Goal: Task Accomplishment & Management: Complete application form

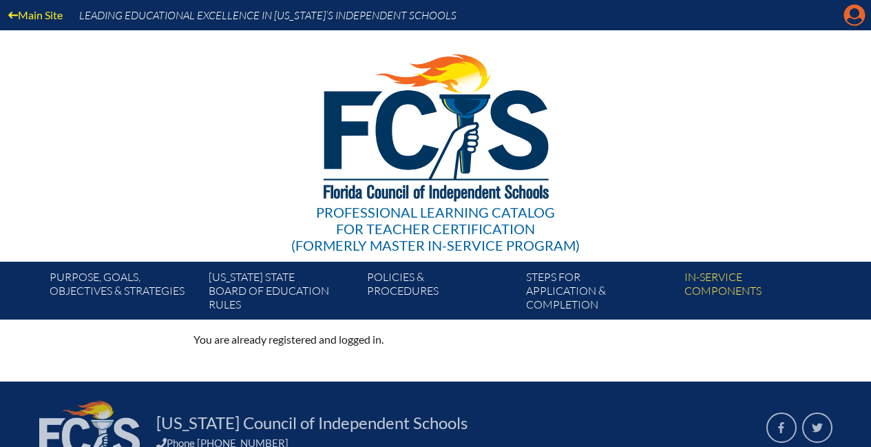
click at [857, 15] on icon "Manage account" at bounding box center [855, 15] width 22 height 22
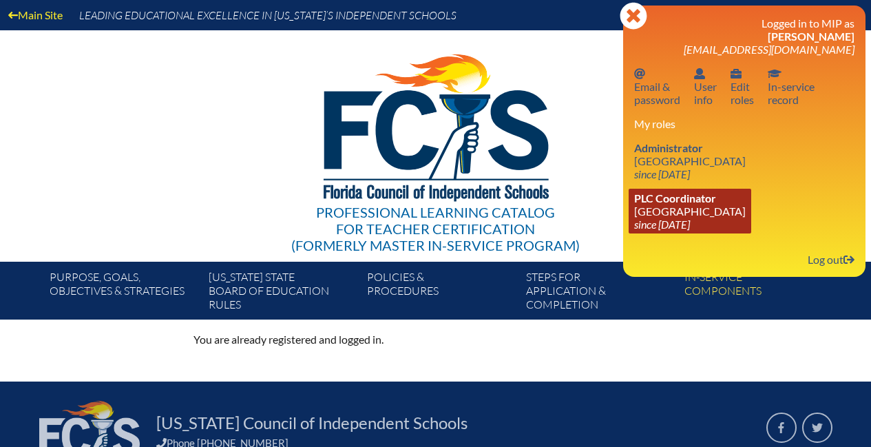
click at [668, 210] on link "PLC Coordinator Miami Country Day School since 2024 Aug 1" at bounding box center [690, 211] width 123 height 45
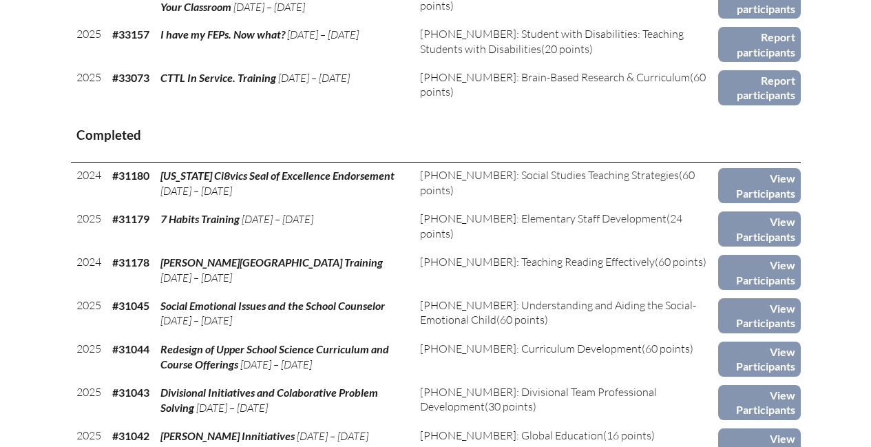
scroll to position [1481, 0]
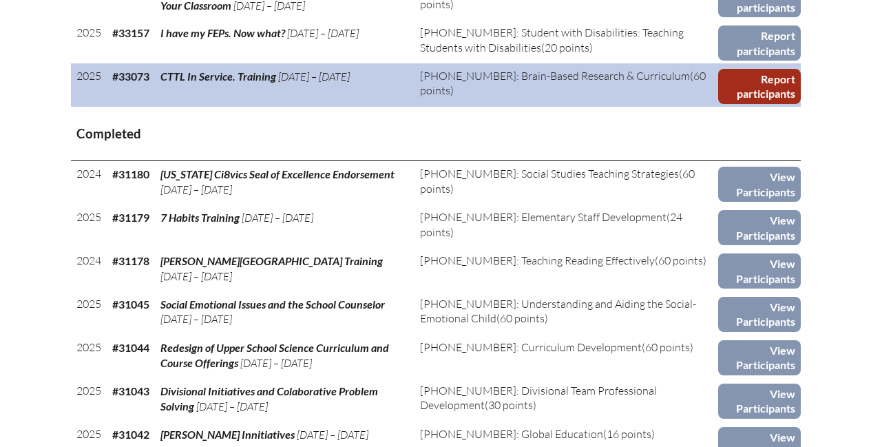
click at [781, 89] on link "Report participants" at bounding box center [760, 86] width 82 height 35
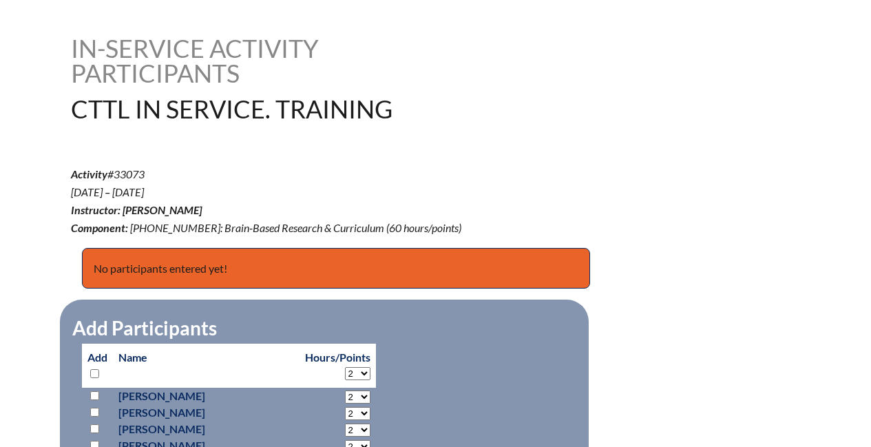
scroll to position [339, 0]
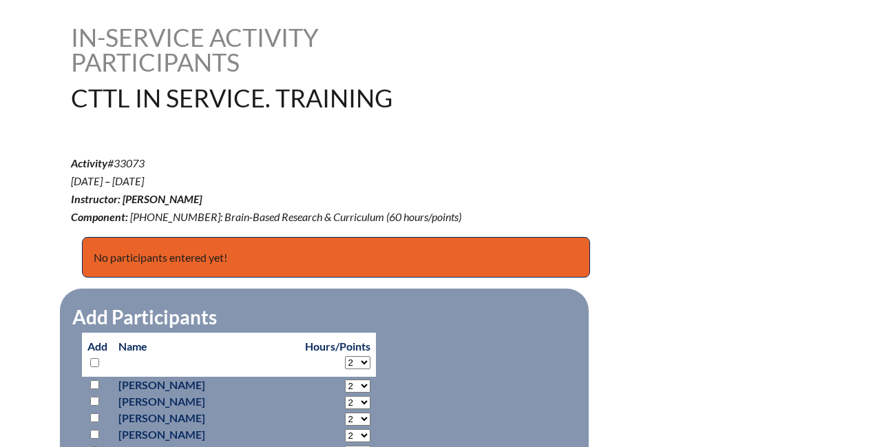
click at [96, 361] on input "checkbox" at bounding box center [94, 362] width 9 height 9
checkbox input "true"
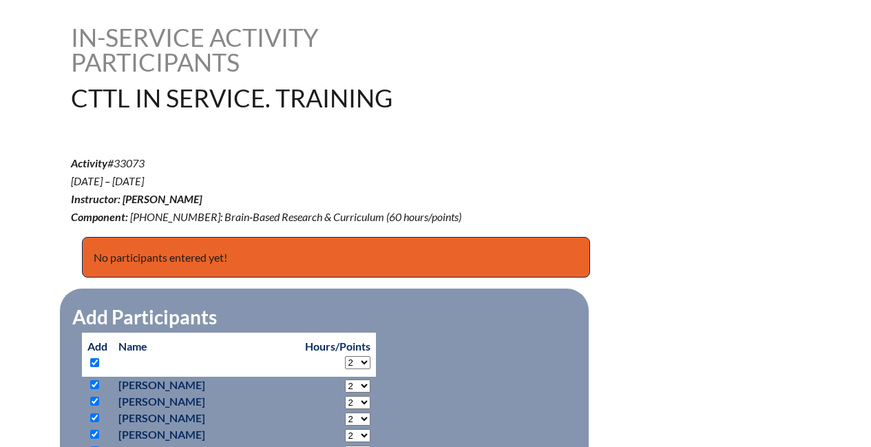
checkbox input "true"
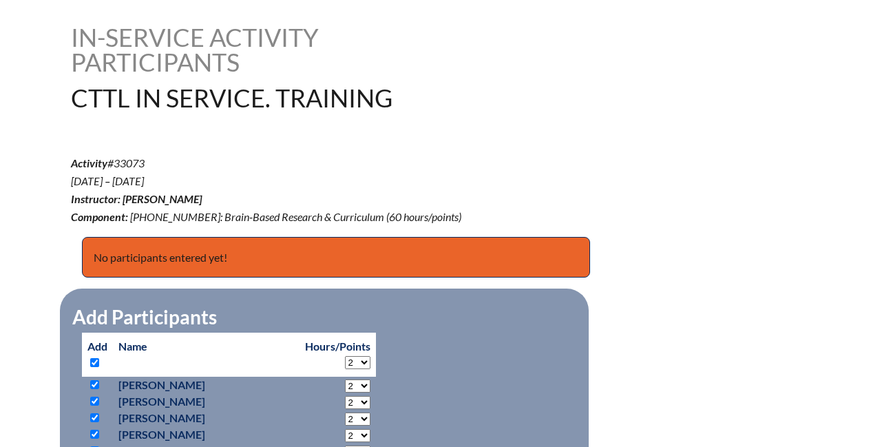
checkbox input "true"
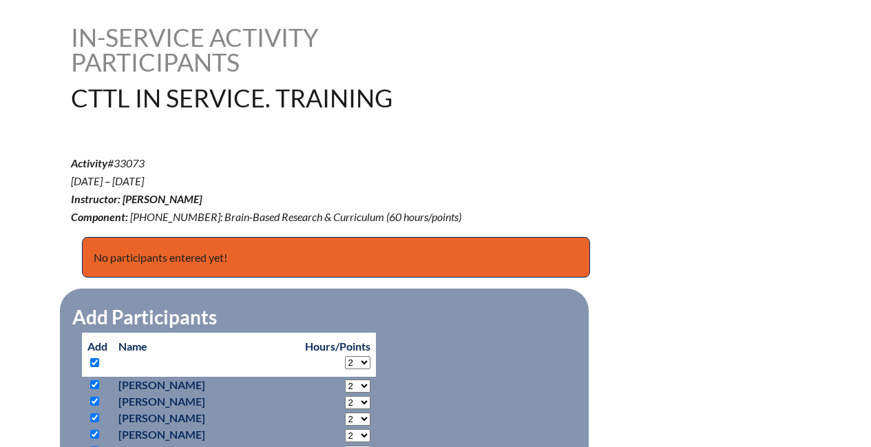
checkbox input "true"
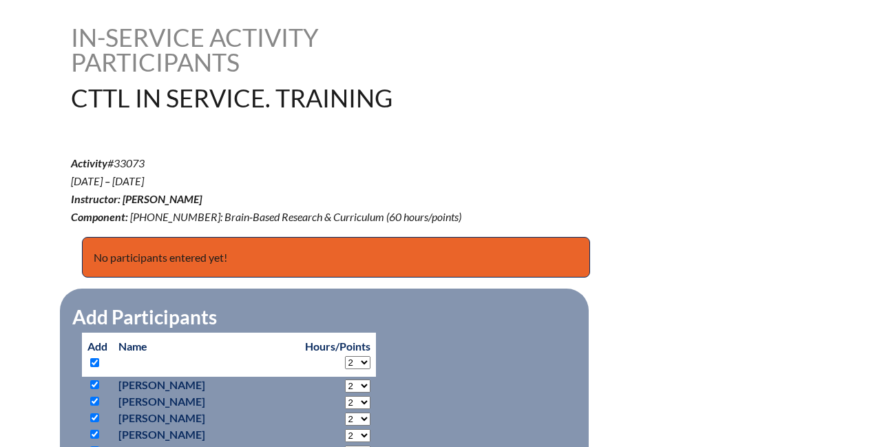
checkbox input "true"
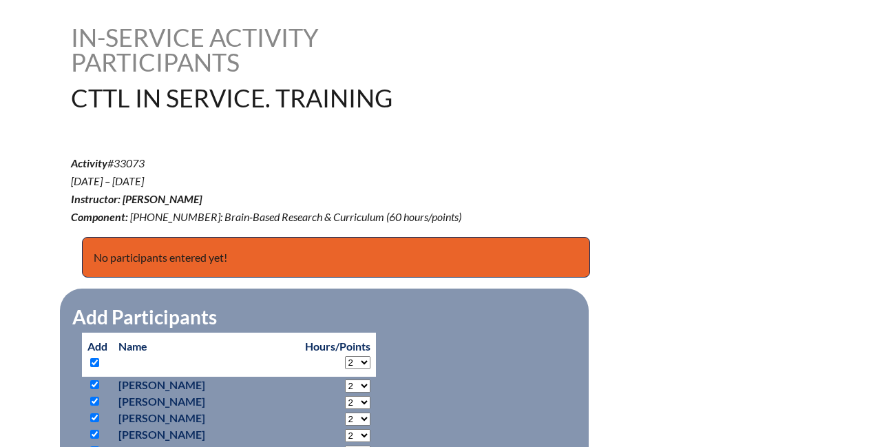
checkbox input "true"
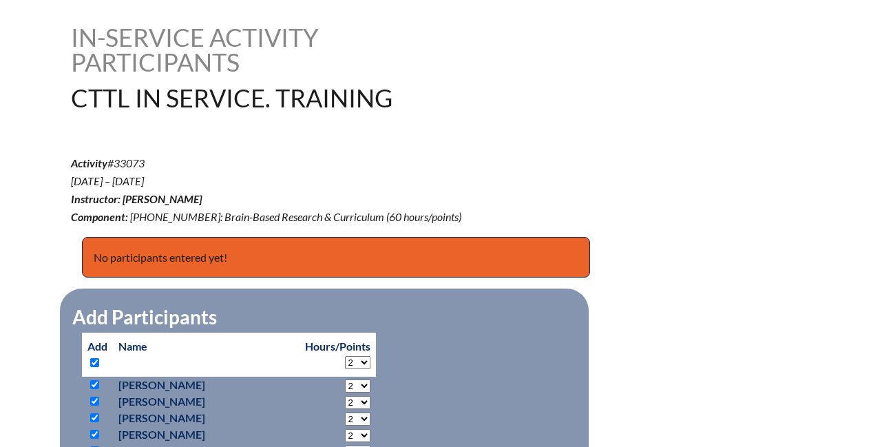
checkbox input "true"
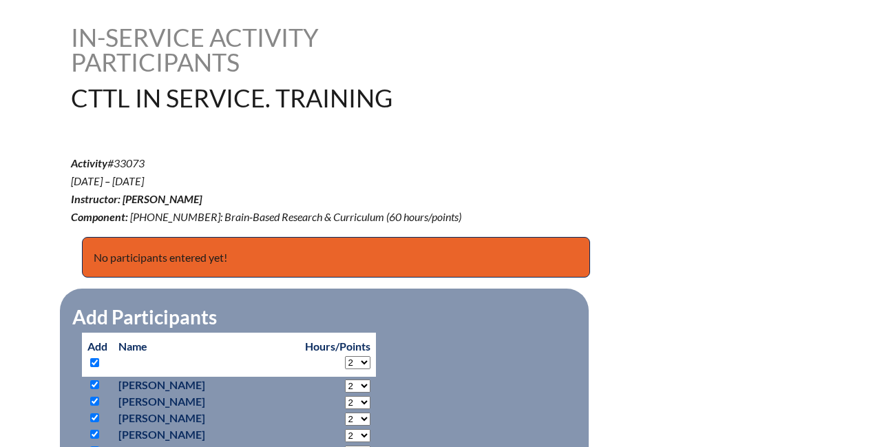
checkbox input "true"
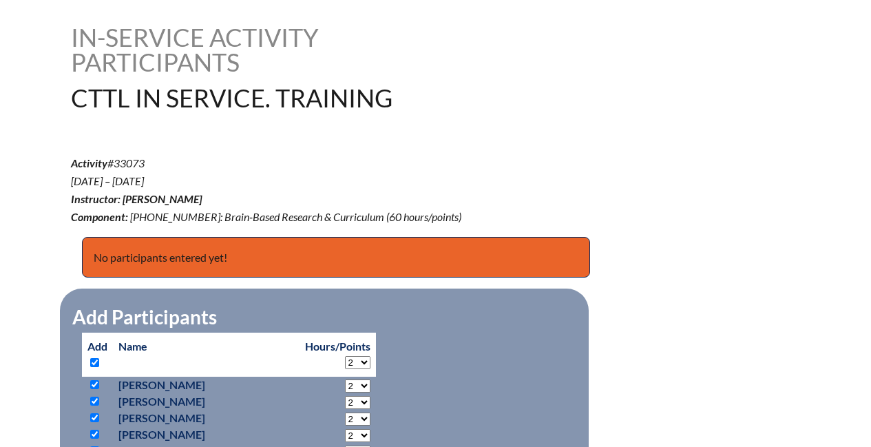
checkbox input "true"
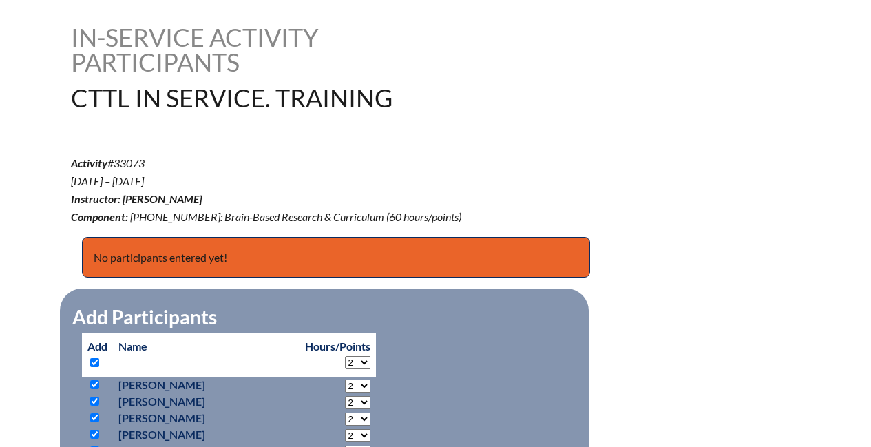
checkbox input "true"
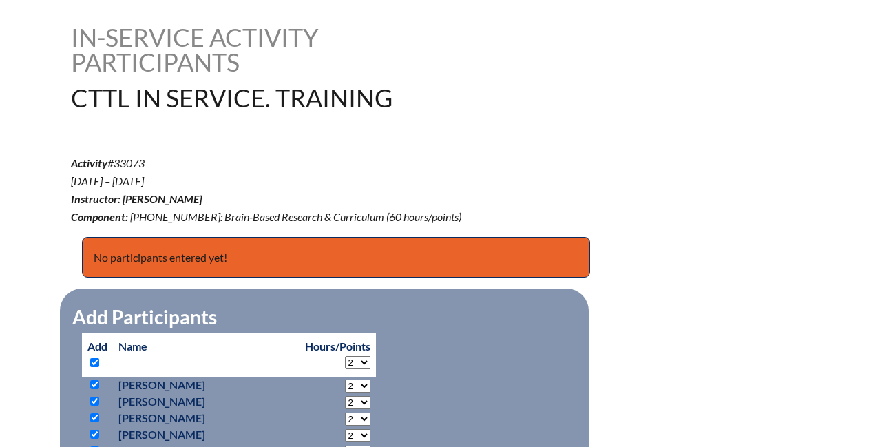
checkbox input "true"
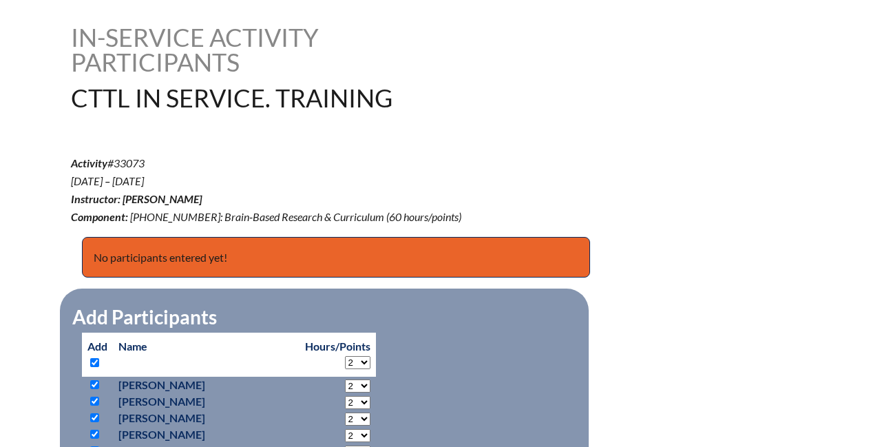
click at [96, 361] on input "checkbox" at bounding box center [94, 362] width 9 height 9
checkbox input "false"
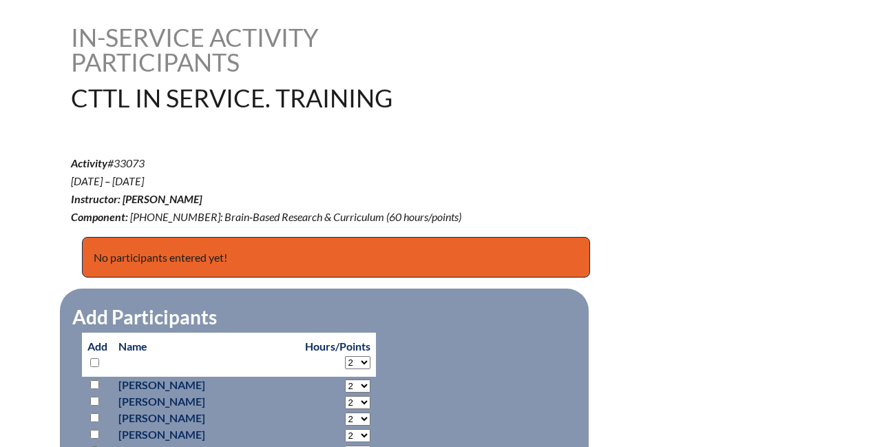
checkbox input "false"
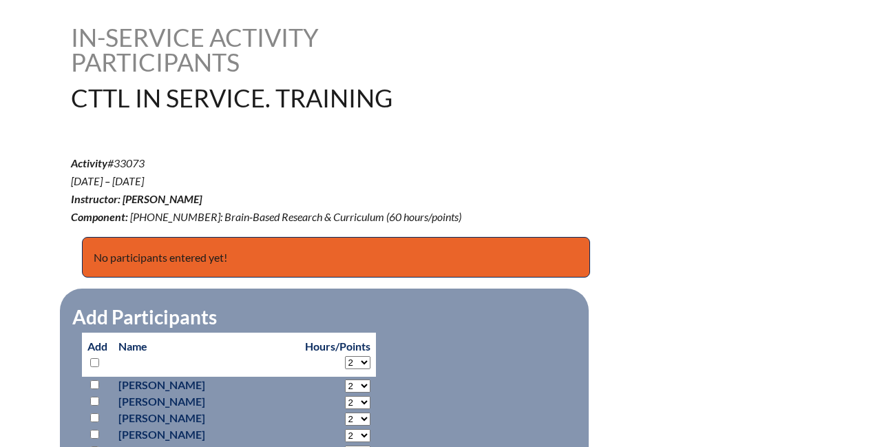
checkbox input "false"
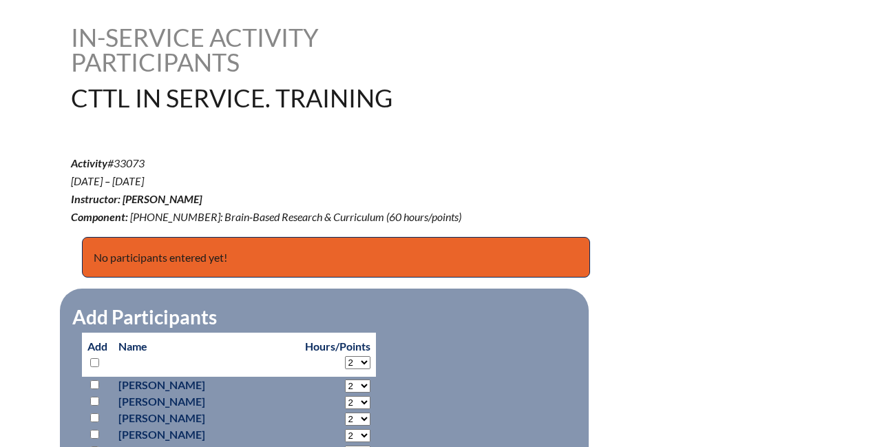
checkbox input "false"
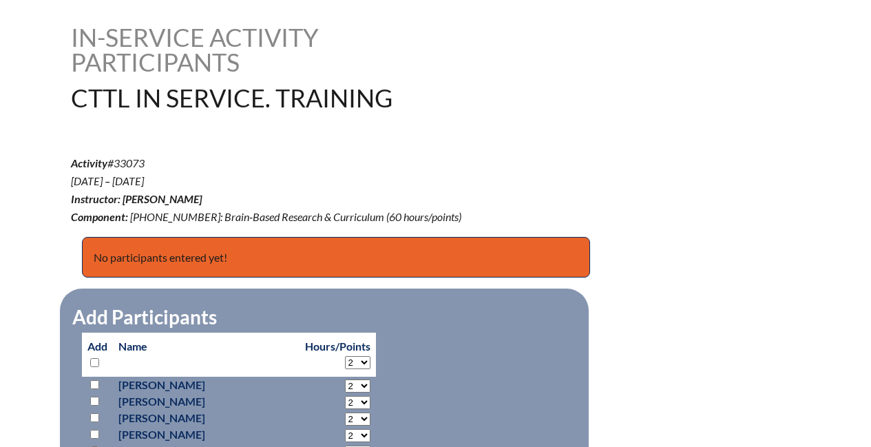
checkbox input "false"
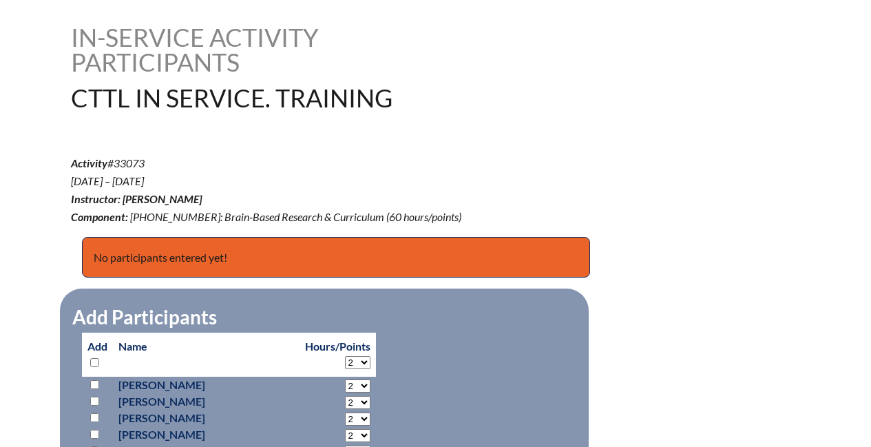
checkbox input "false"
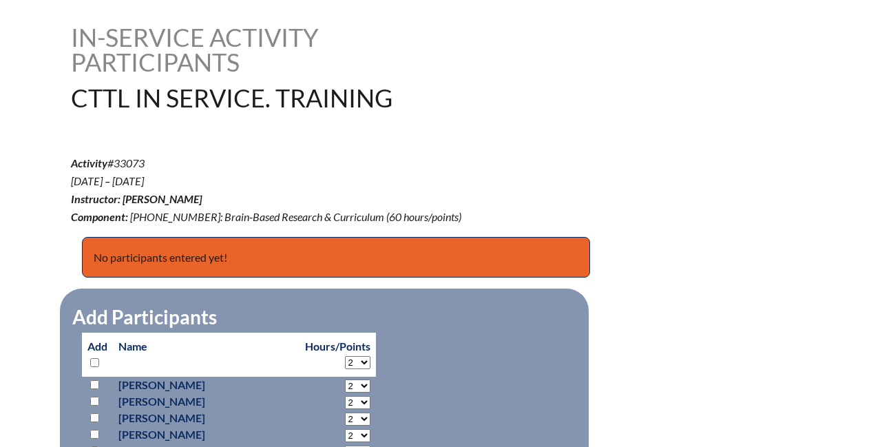
checkbox input "false"
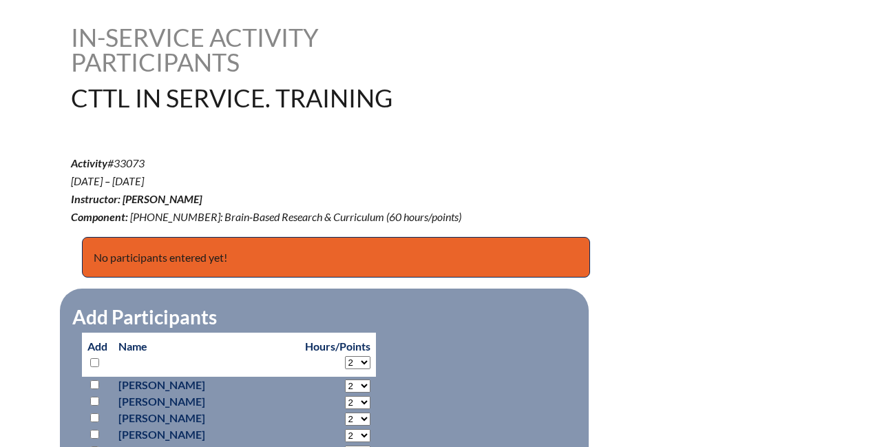
checkbox input "false"
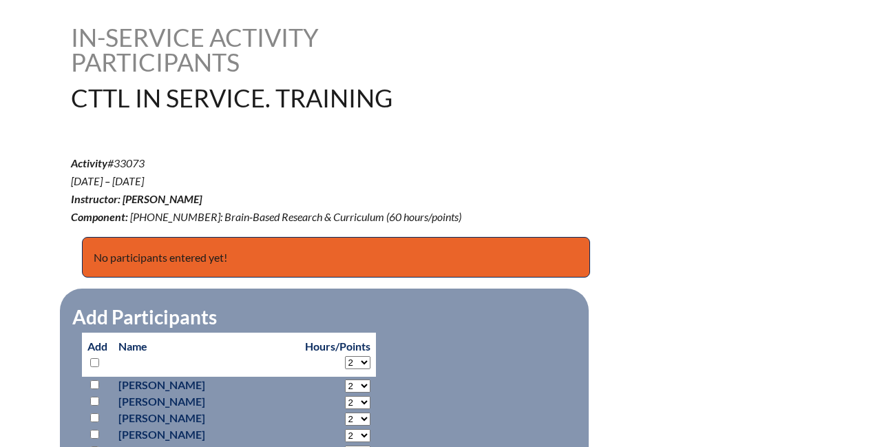
checkbox input "false"
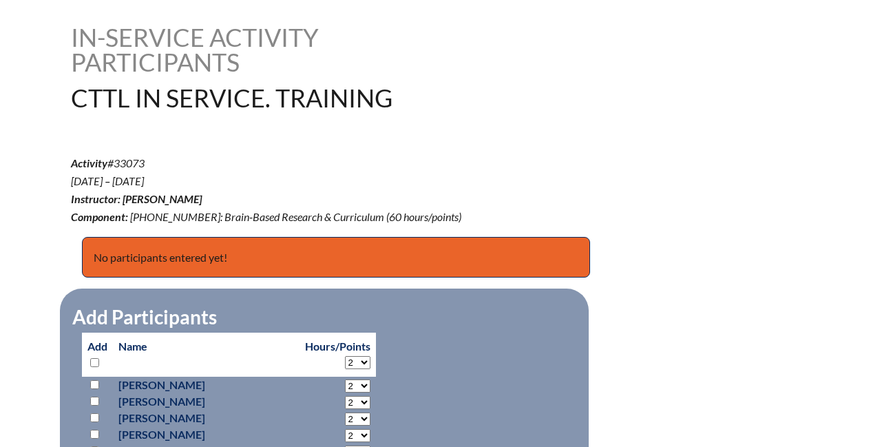
checkbox input "false"
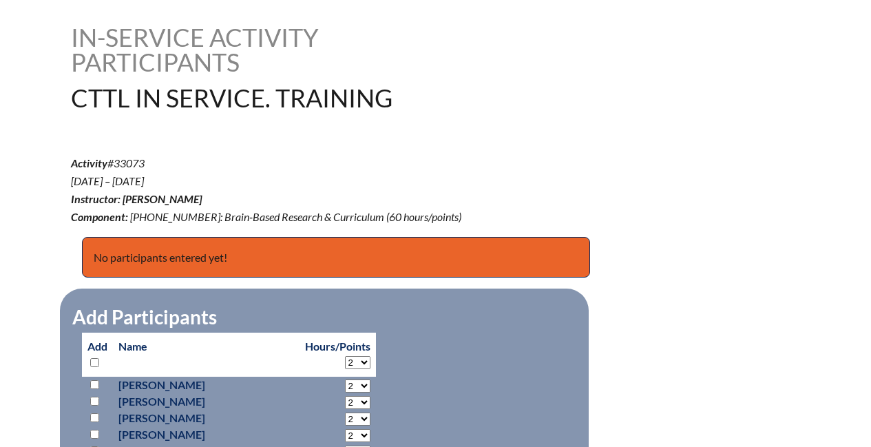
checkbox input "false"
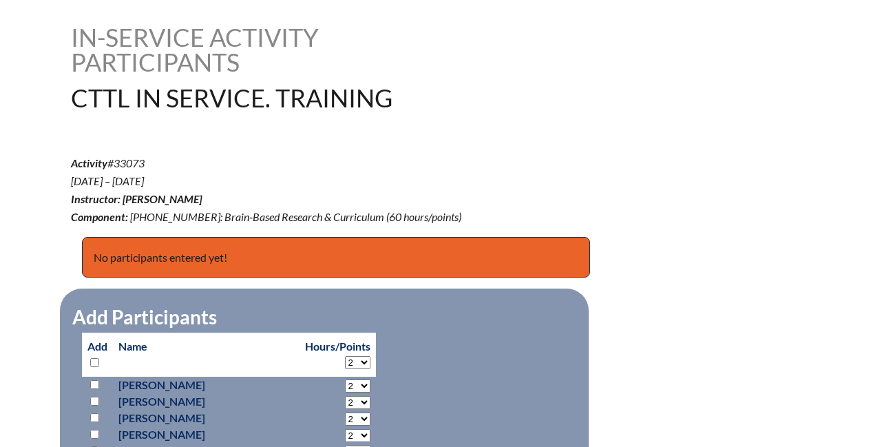
click at [345, 362] on select "2 3 4 5 6 7 8 9 10 11 12 13 14 15 16 17 18 19 20 21 22 23 24 25 26 27 28 29 30 …" at bounding box center [357, 362] width 25 height 13
select select "8"
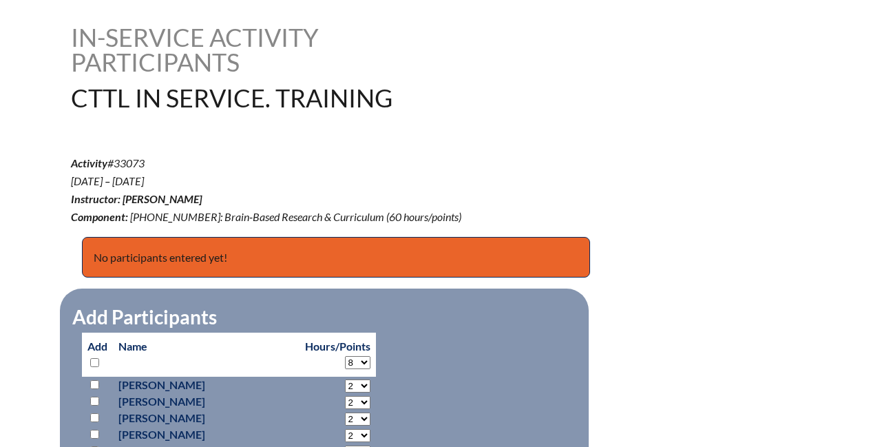
select select "8"
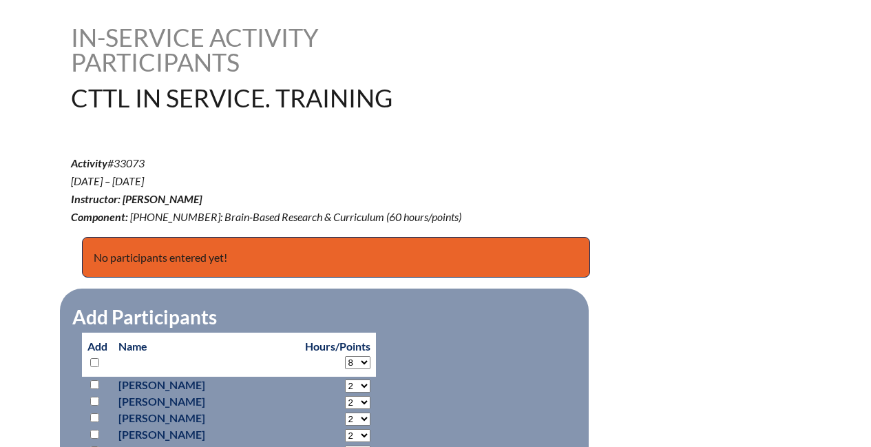
select select "8"
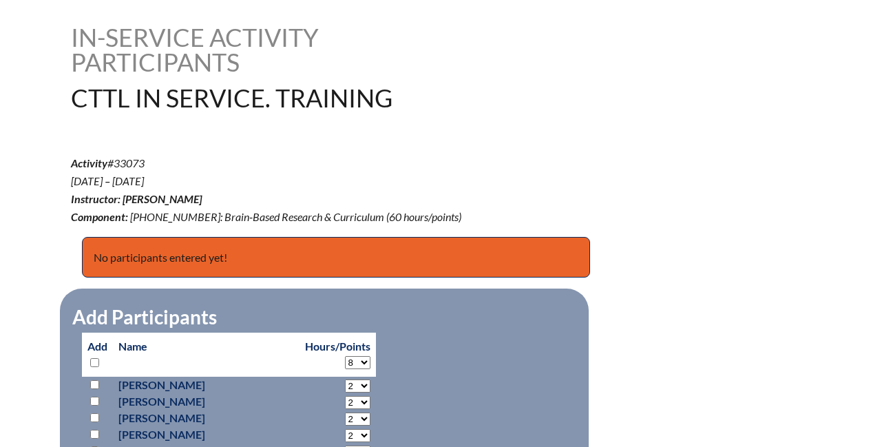
select select "8"
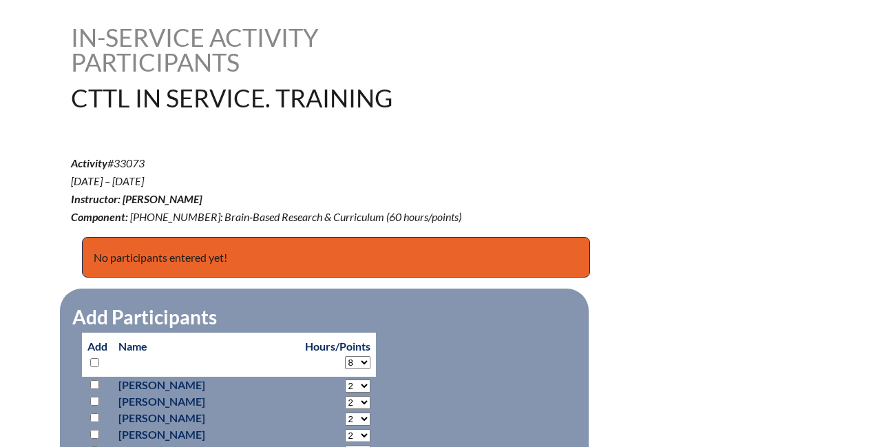
select select "8"
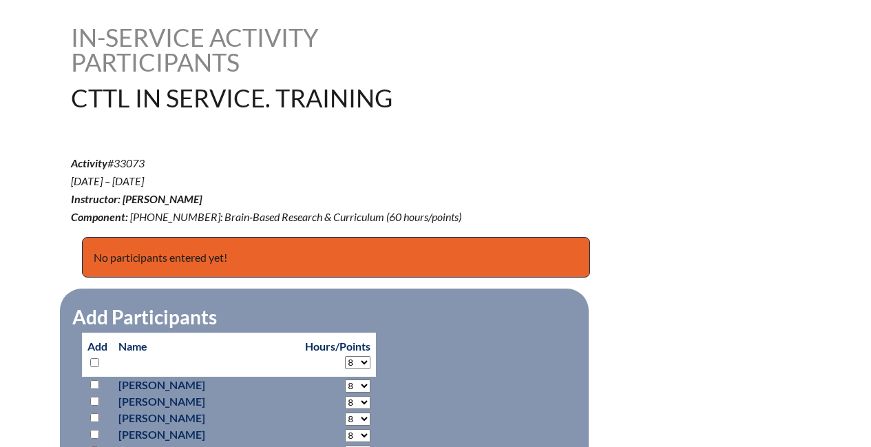
select select "8"
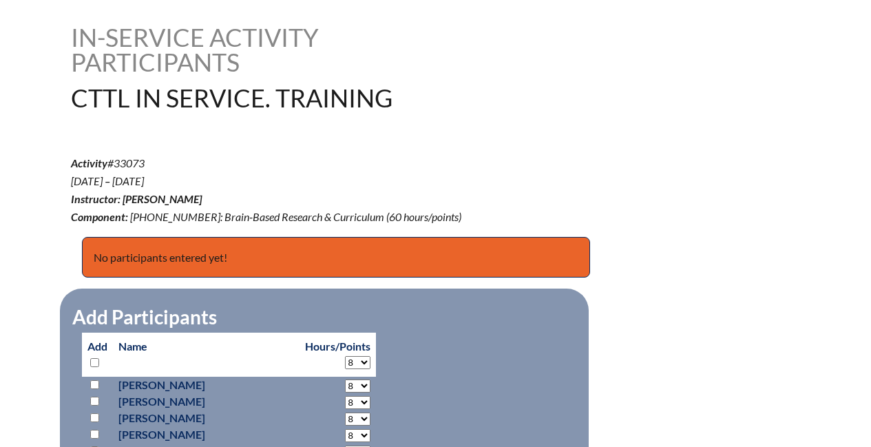
select select "8"
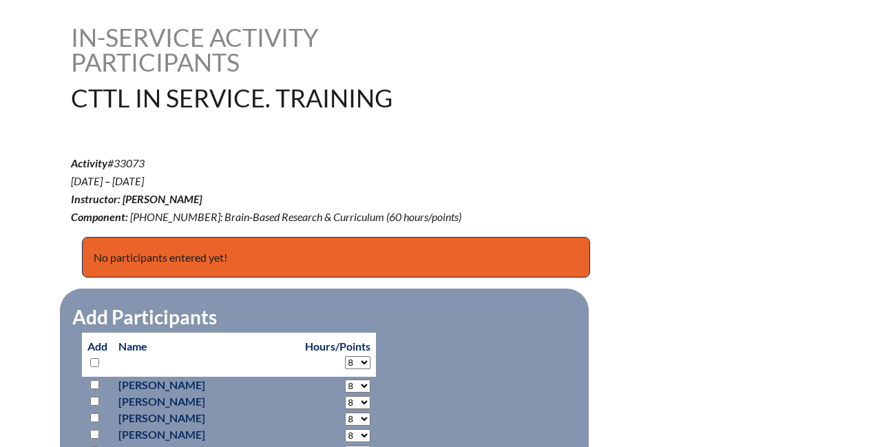
select select "8"
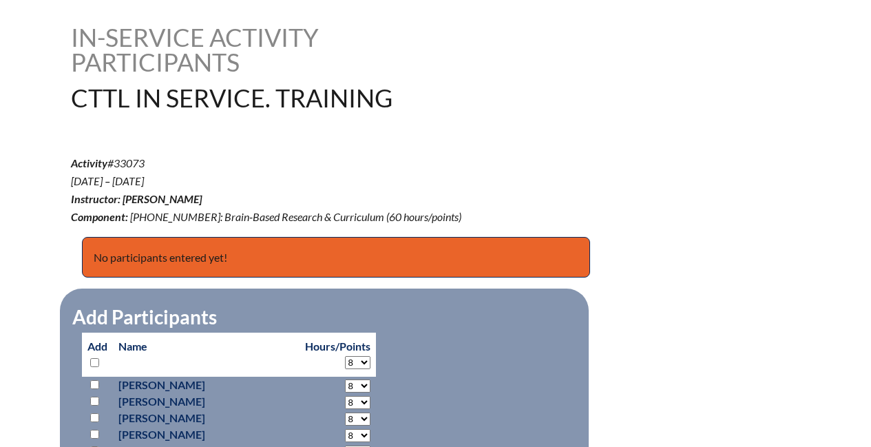
select select "8"
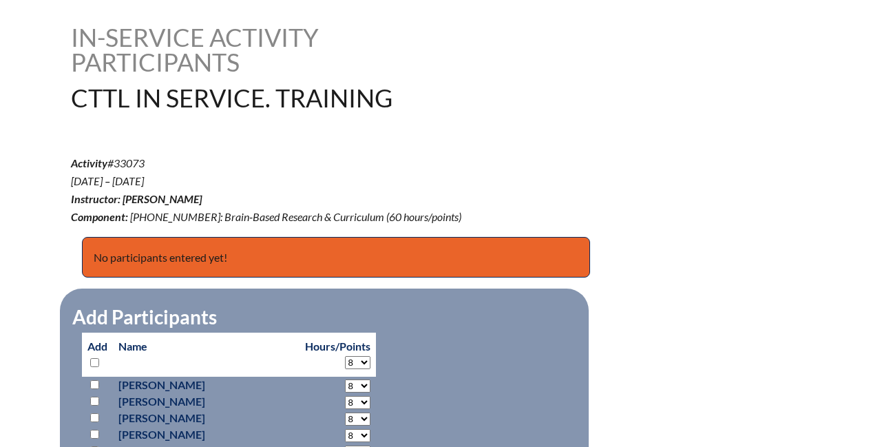
select select "8"
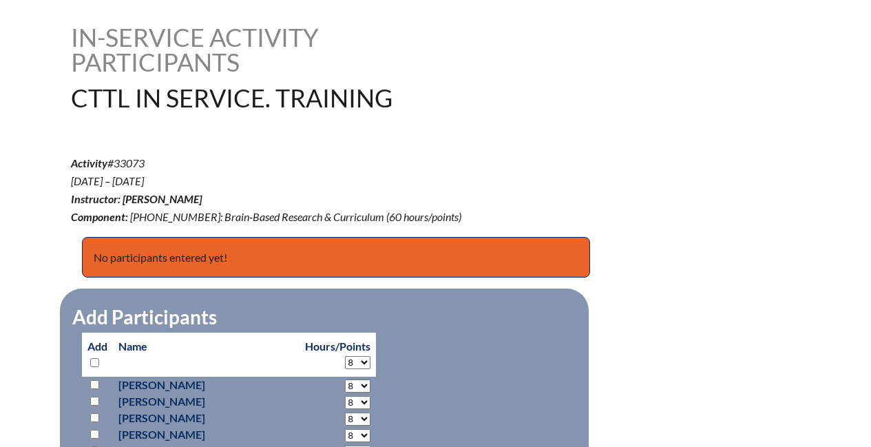
select select "8"
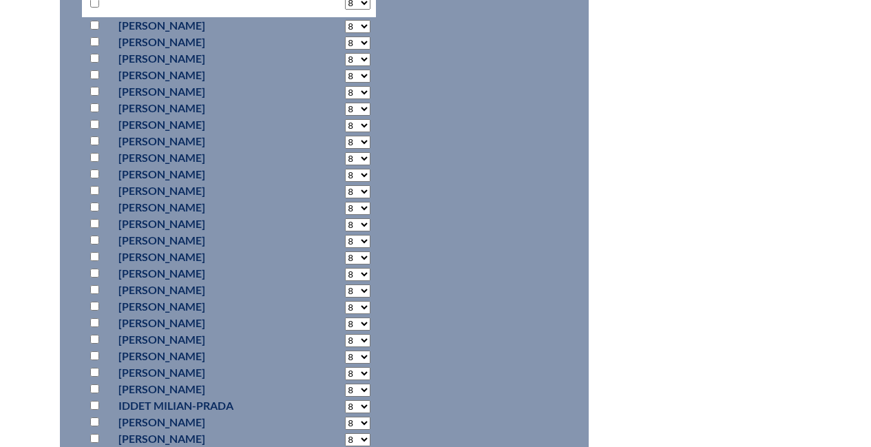
scroll to position [685, 0]
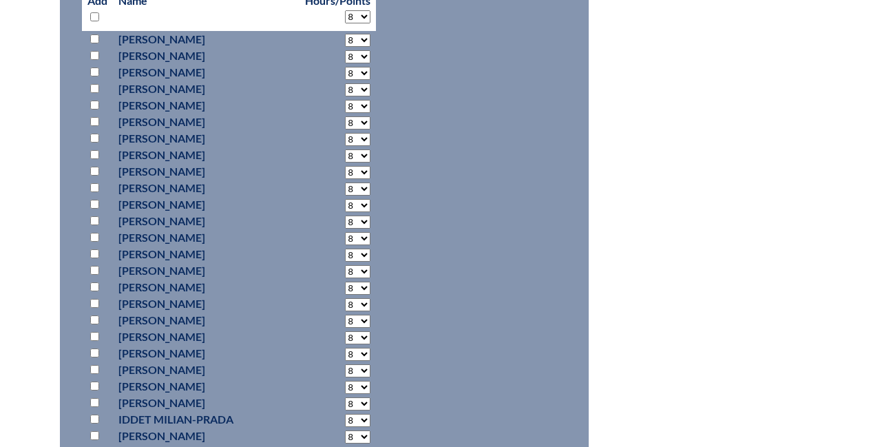
click at [95, 39] on input "checkbox" at bounding box center [94, 38] width 9 height 9
checkbox input "true"
click at [93, 56] on input "checkbox" at bounding box center [94, 55] width 9 height 9
checkbox input "true"
click at [95, 122] on input "checkbox" at bounding box center [94, 121] width 9 height 9
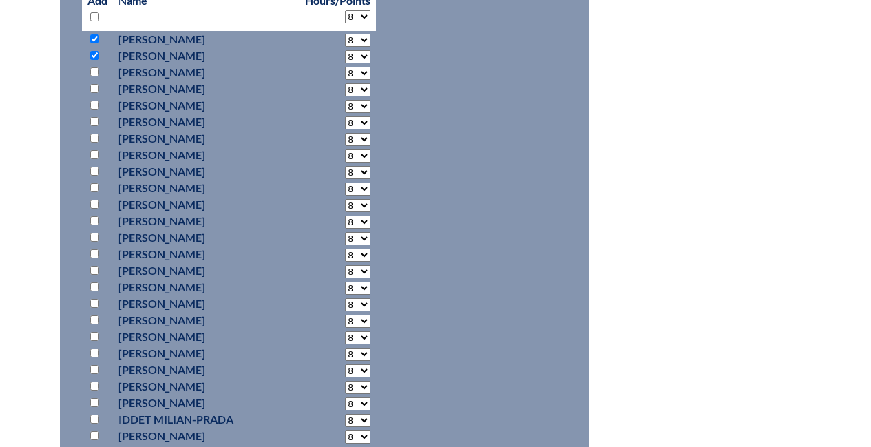
checkbox input "true"
click at [94, 188] on input "checkbox" at bounding box center [94, 187] width 9 height 9
checkbox input "true"
click at [95, 204] on input "checkbox" at bounding box center [94, 204] width 9 height 9
checkbox input "true"
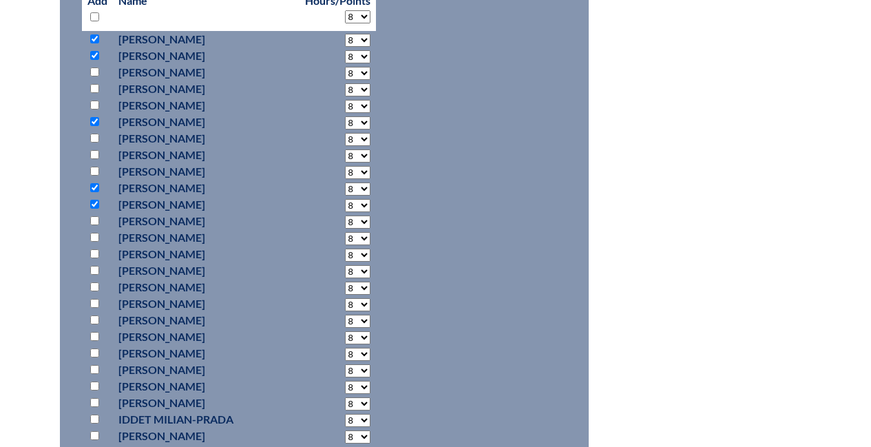
click at [98, 302] on input "checkbox" at bounding box center [94, 303] width 9 height 9
checkbox input "true"
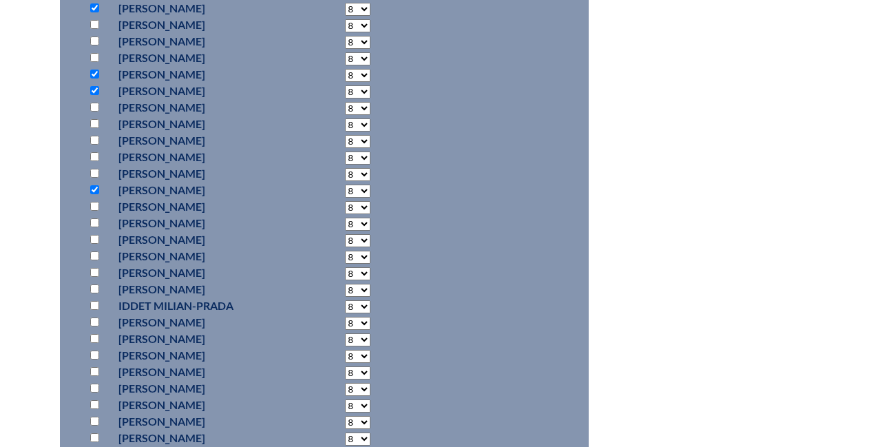
scroll to position [798, 0]
click at [94, 240] on input "checkbox" at bounding box center [94, 240] width 9 height 9
checkbox input "true"
click at [95, 271] on input "checkbox" at bounding box center [94, 273] width 9 height 9
checkbox input "true"
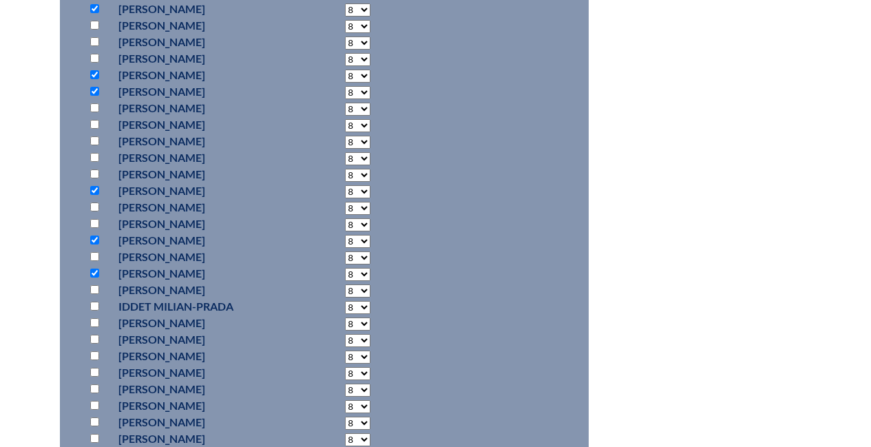
click at [93, 289] on input "checkbox" at bounding box center [94, 289] width 9 height 9
checkbox input "true"
click at [99, 304] on input "checkbox" at bounding box center [94, 306] width 9 height 9
checkbox input "true"
click at [96, 341] on input "checkbox" at bounding box center [94, 339] width 9 height 9
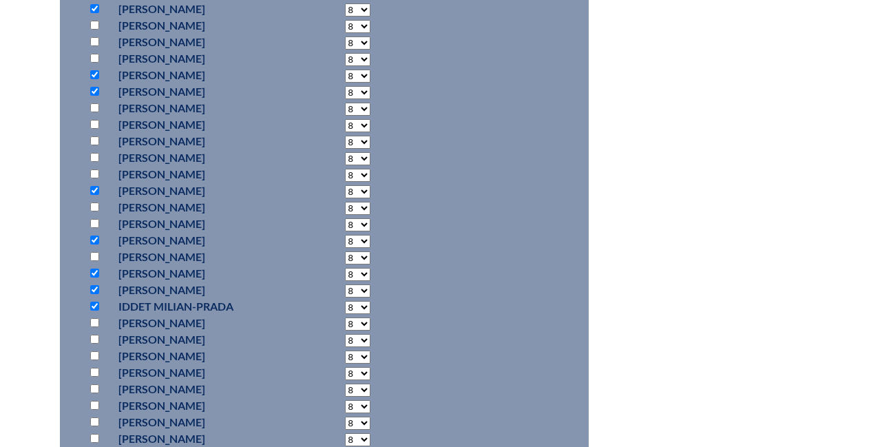
checkbox input "true"
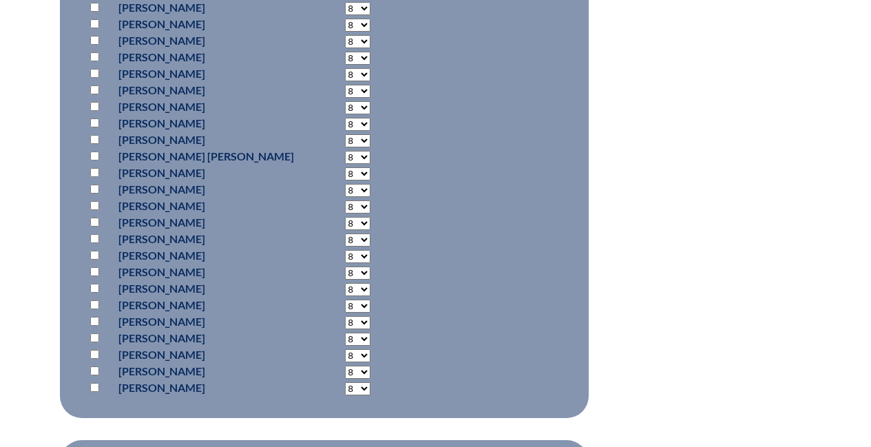
scroll to position [1206, 0]
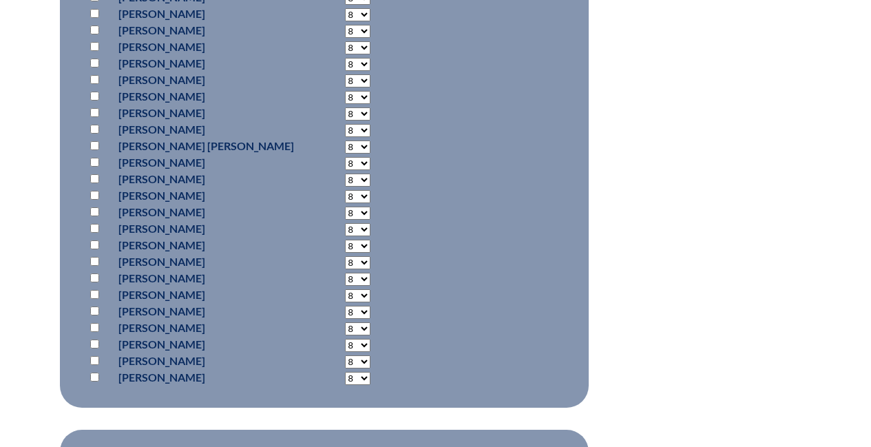
click at [94, 46] on input "checkbox" at bounding box center [94, 46] width 9 height 9
checkbox input "true"
click at [96, 65] on input "checkbox" at bounding box center [94, 63] width 9 height 9
checkbox input "true"
click at [99, 79] on input "checkbox" at bounding box center [94, 79] width 9 height 9
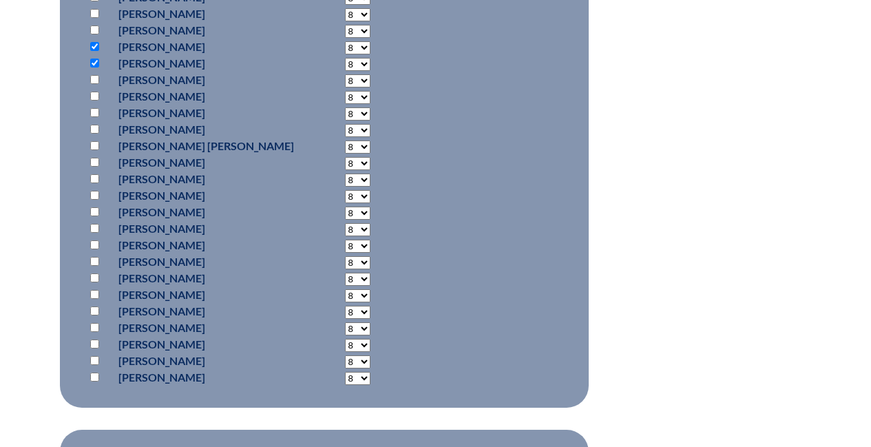
checkbox input "true"
click at [97, 95] on input "checkbox" at bounding box center [94, 96] width 9 height 9
checkbox input "true"
click at [94, 279] on input "checkbox" at bounding box center [94, 278] width 9 height 9
checkbox input "true"
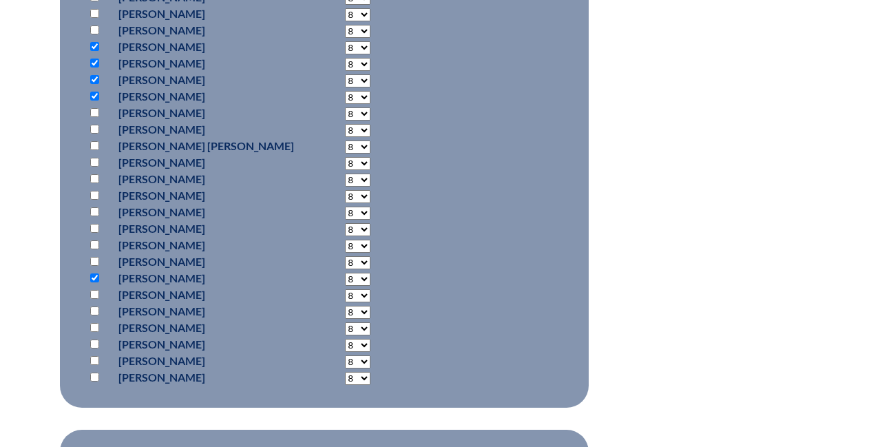
click at [94, 326] on input "checkbox" at bounding box center [94, 327] width 9 height 9
checkbox input "true"
click at [96, 344] on input "checkbox" at bounding box center [94, 344] width 9 height 9
checkbox input "true"
click at [96, 362] on input "checkbox" at bounding box center [94, 360] width 9 height 9
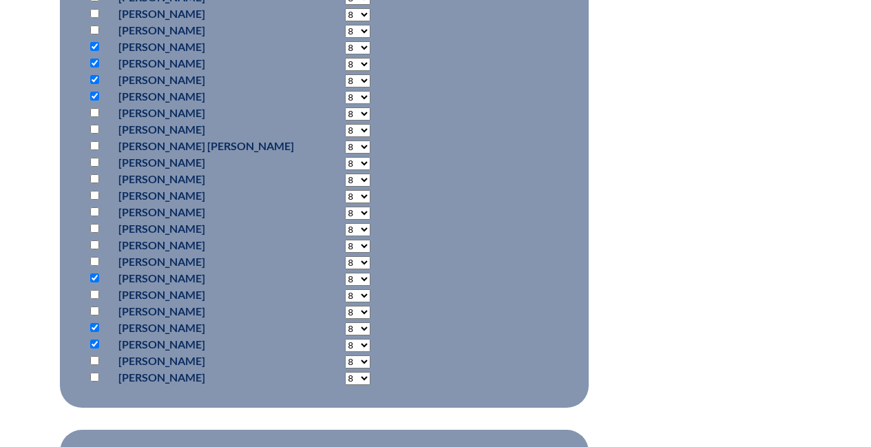
checkbox input "true"
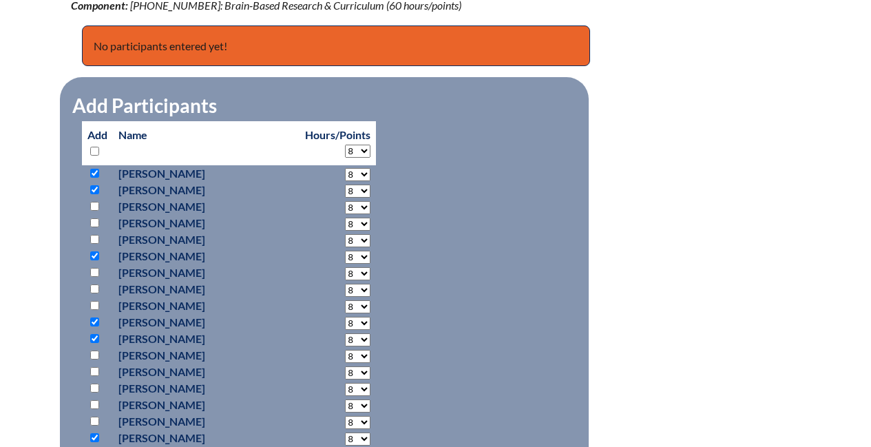
scroll to position [501, 0]
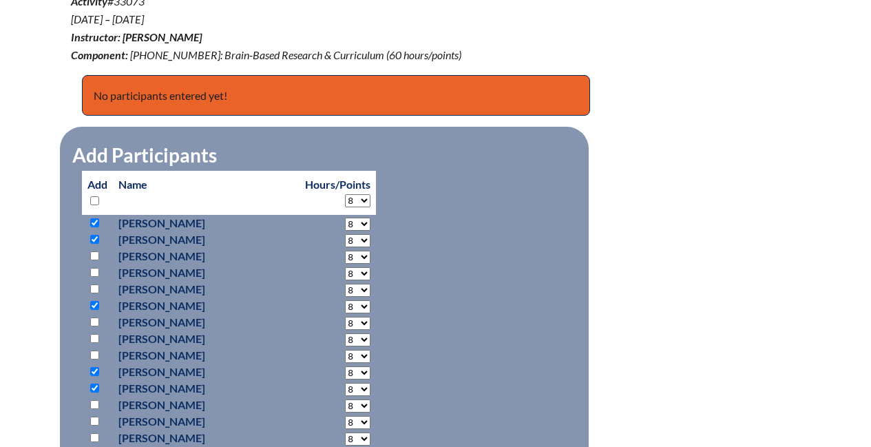
click at [94, 274] on input "checkbox" at bounding box center [94, 272] width 9 height 9
checkbox input "true"
click at [93, 322] on input "checkbox" at bounding box center [94, 322] width 9 height 9
checkbox input "true"
click at [94, 357] on input "checkbox" at bounding box center [94, 355] width 9 height 9
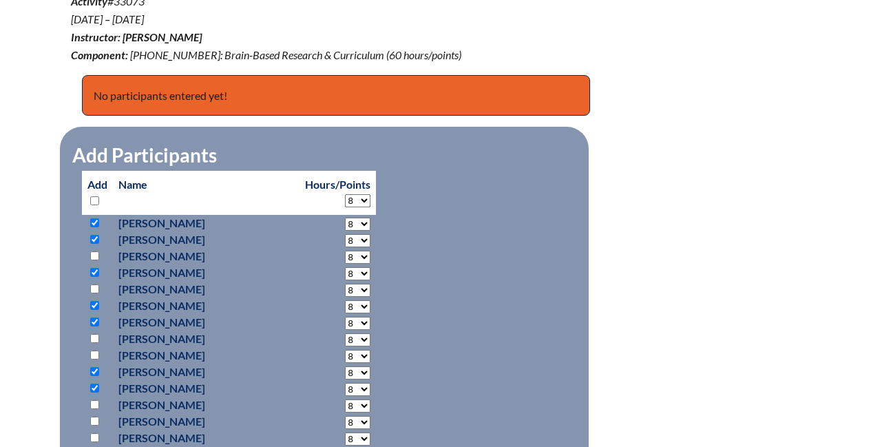
checkbox input "true"
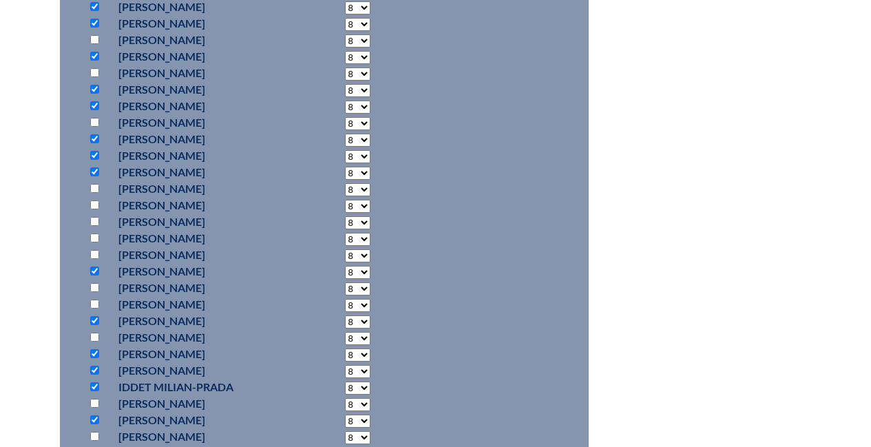
scroll to position [774, 0]
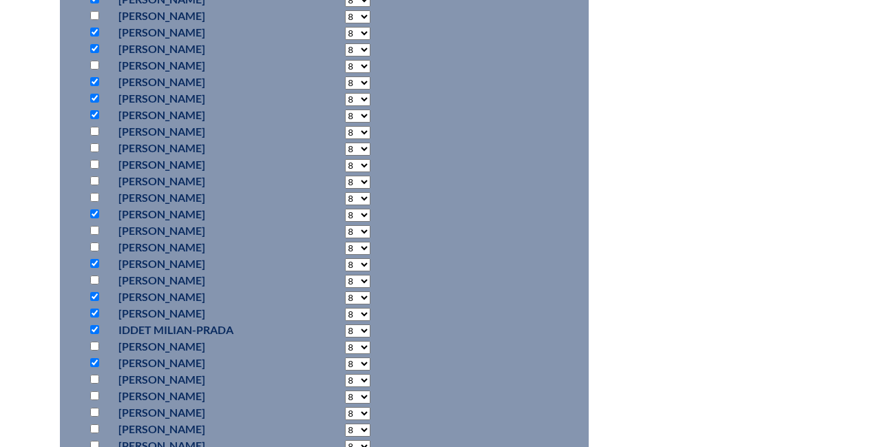
click at [92, 344] on input "checkbox" at bounding box center [94, 346] width 9 height 9
checkbox input "true"
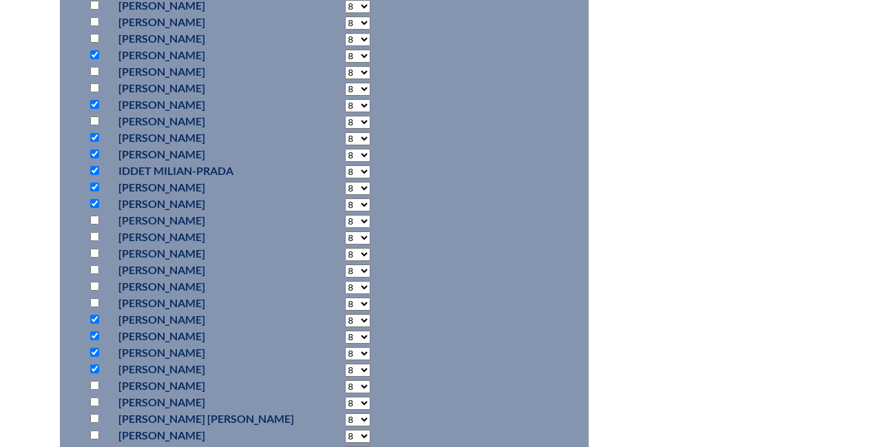
scroll to position [936, 0]
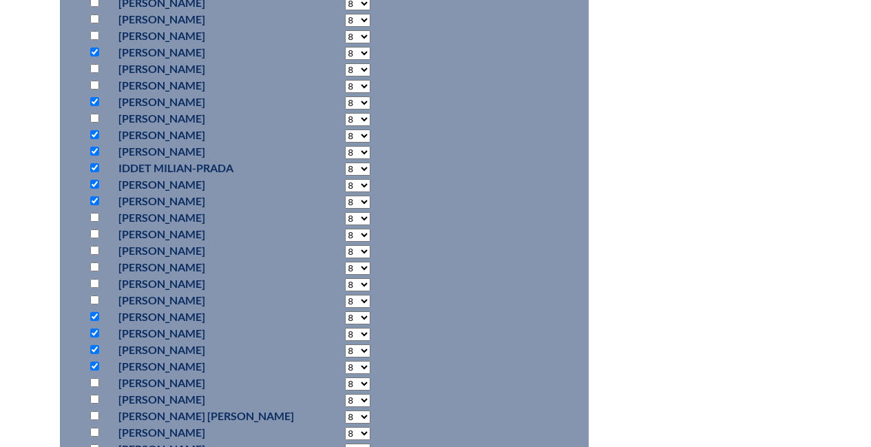
click at [97, 381] on input "checkbox" at bounding box center [94, 382] width 9 height 9
checkbox input "true"
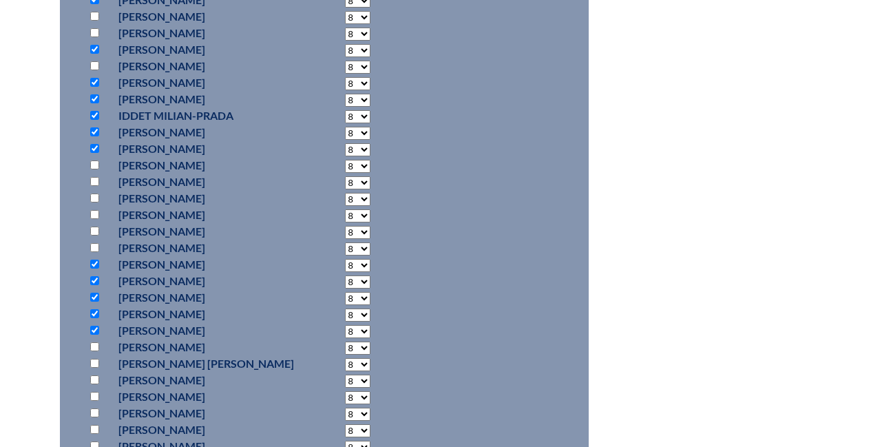
scroll to position [990, 0]
click at [95, 395] on input "checkbox" at bounding box center [94, 395] width 9 height 9
checkbox input "true"
click at [96, 428] on input "checkbox" at bounding box center [94, 428] width 9 height 9
checkbox input "true"
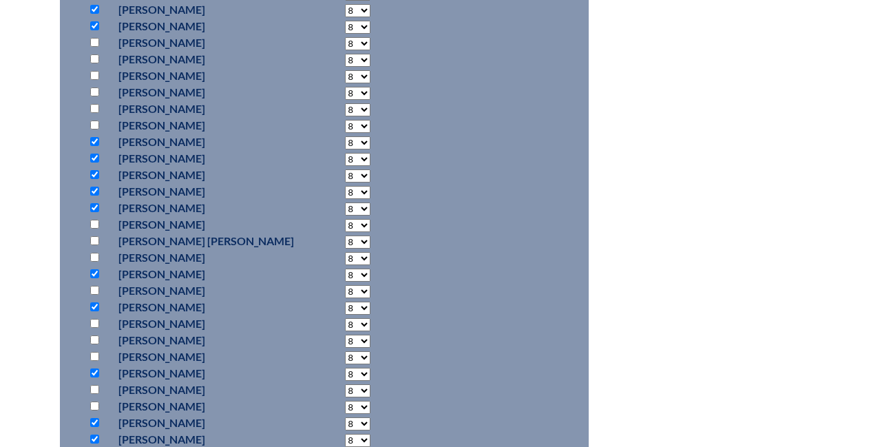
scroll to position [1134, 0]
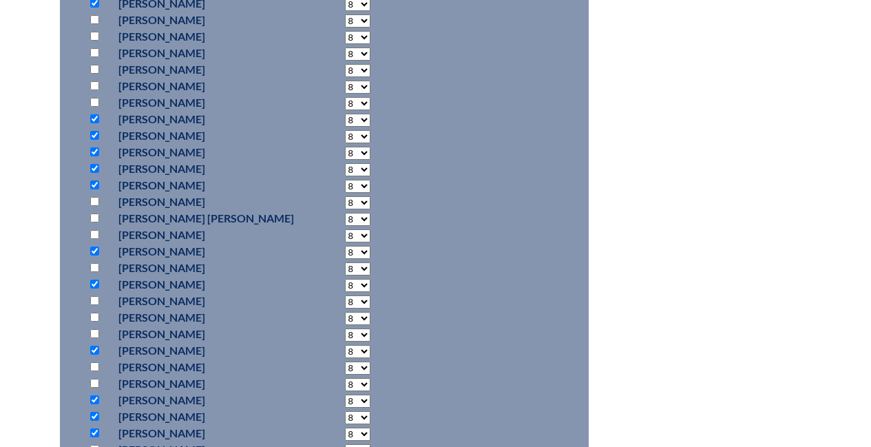
click at [95, 318] on input "checkbox" at bounding box center [94, 317] width 9 height 9
checkbox input "true"
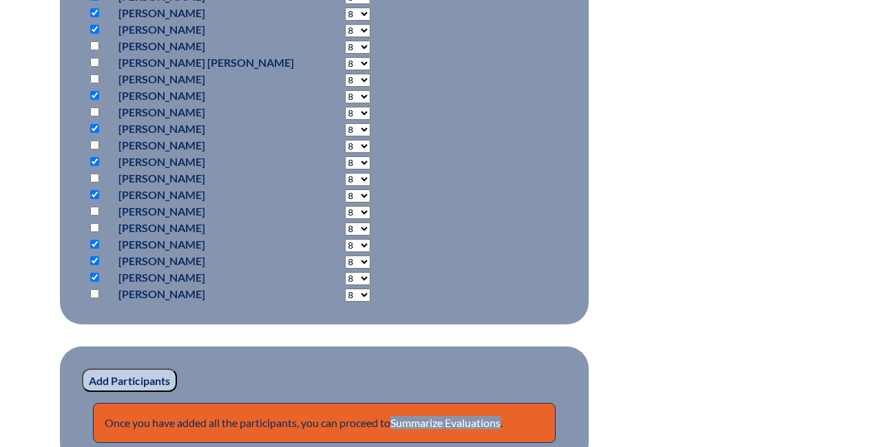
scroll to position [1324, 0]
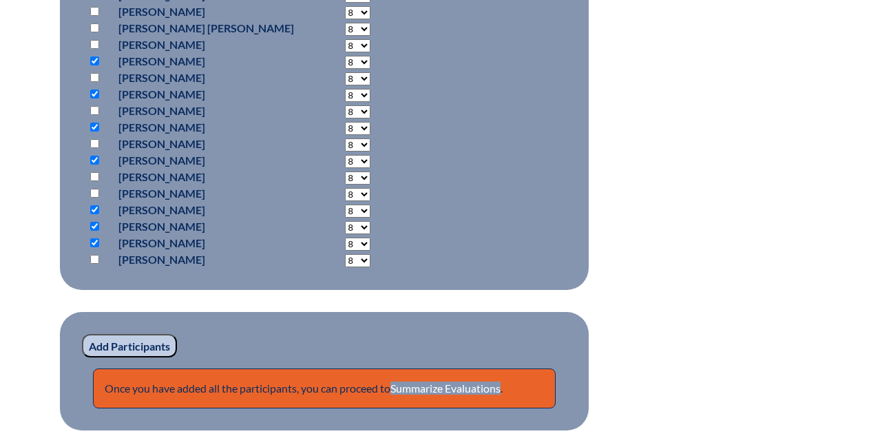
click at [92, 258] on input "checkbox" at bounding box center [94, 259] width 9 height 9
checkbox input "true"
click at [120, 341] on input "Add Participants" at bounding box center [129, 345] width 95 height 23
